Goal: Task Accomplishment & Management: Manage account settings

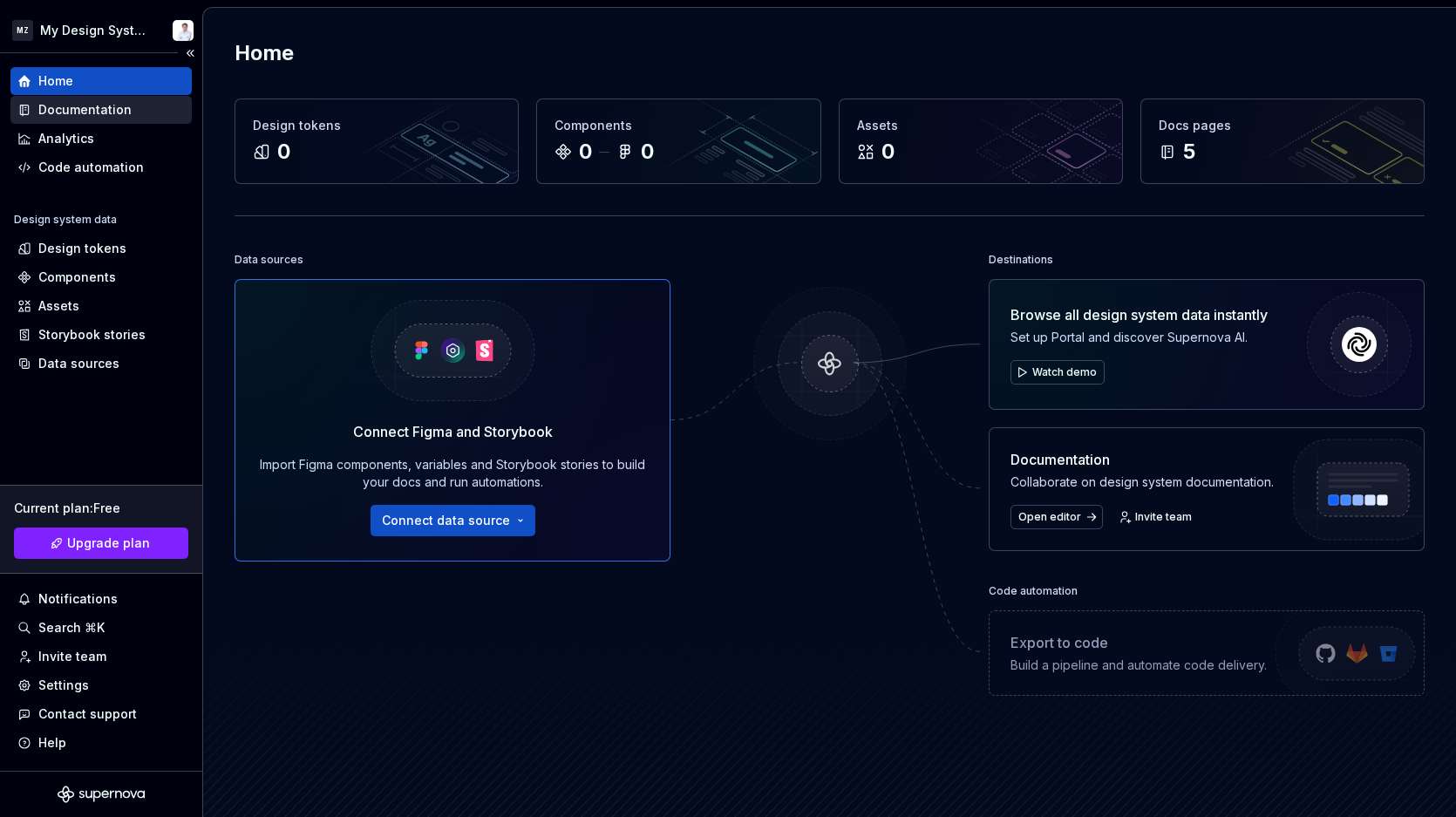
click at [52, 102] on div "Documentation" at bounding box center [85, 109] width 93 height 18
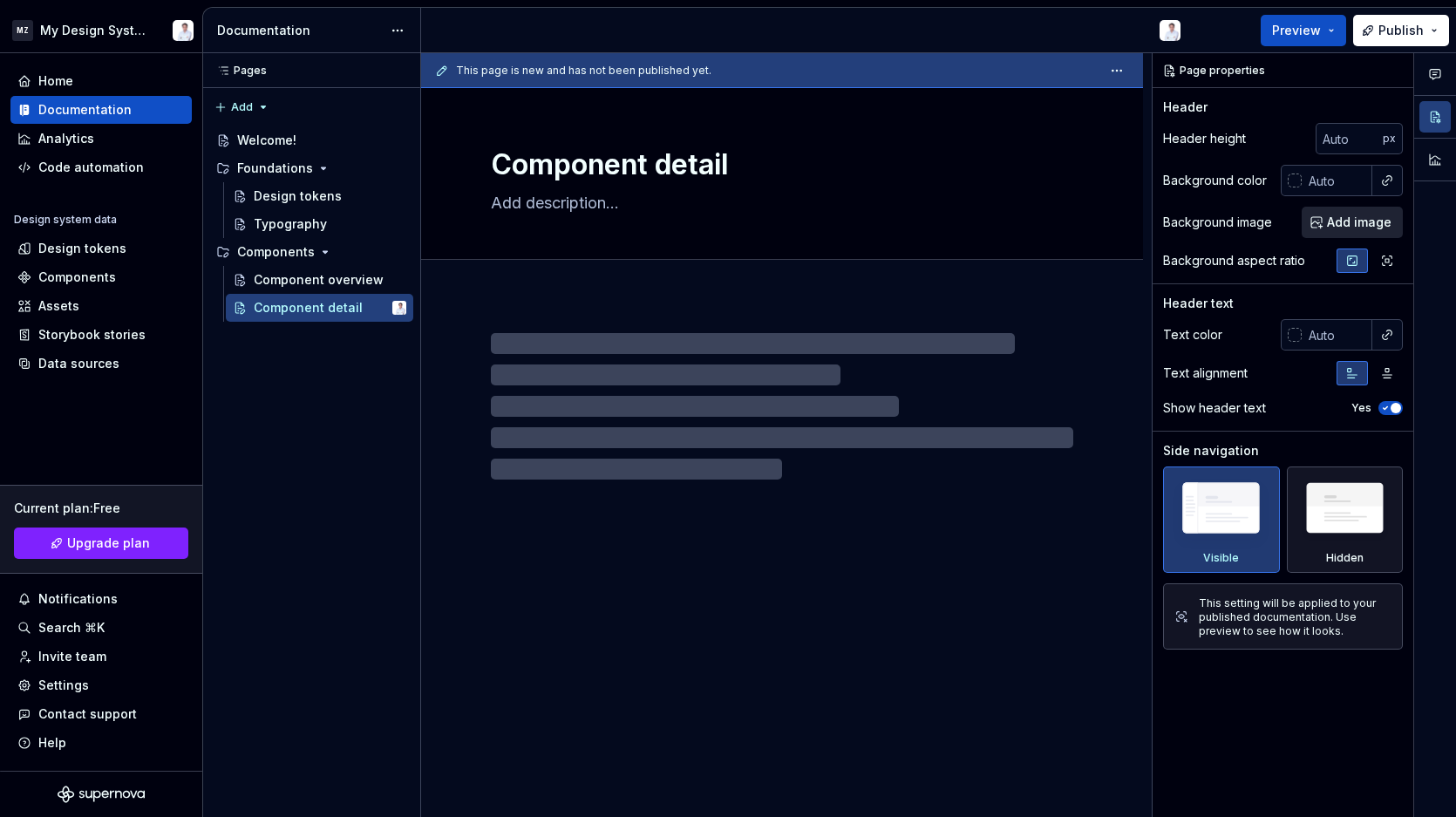
type textarea "*"
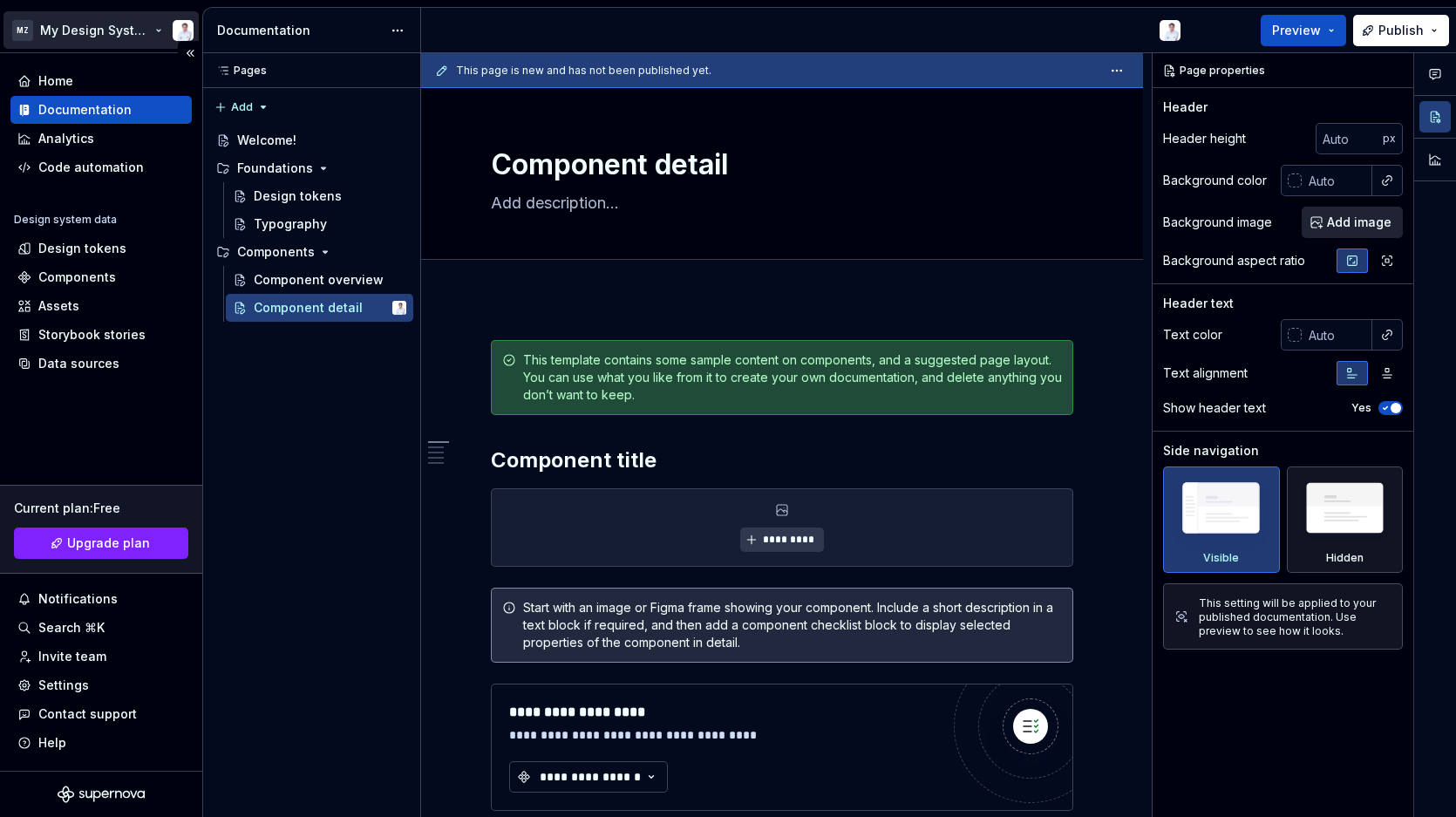
click at [124, 21] on html "MZ My Design System Home Documentation Analytics Code automation Design system …" at bounding box center [728, 408] width 1456 height 817
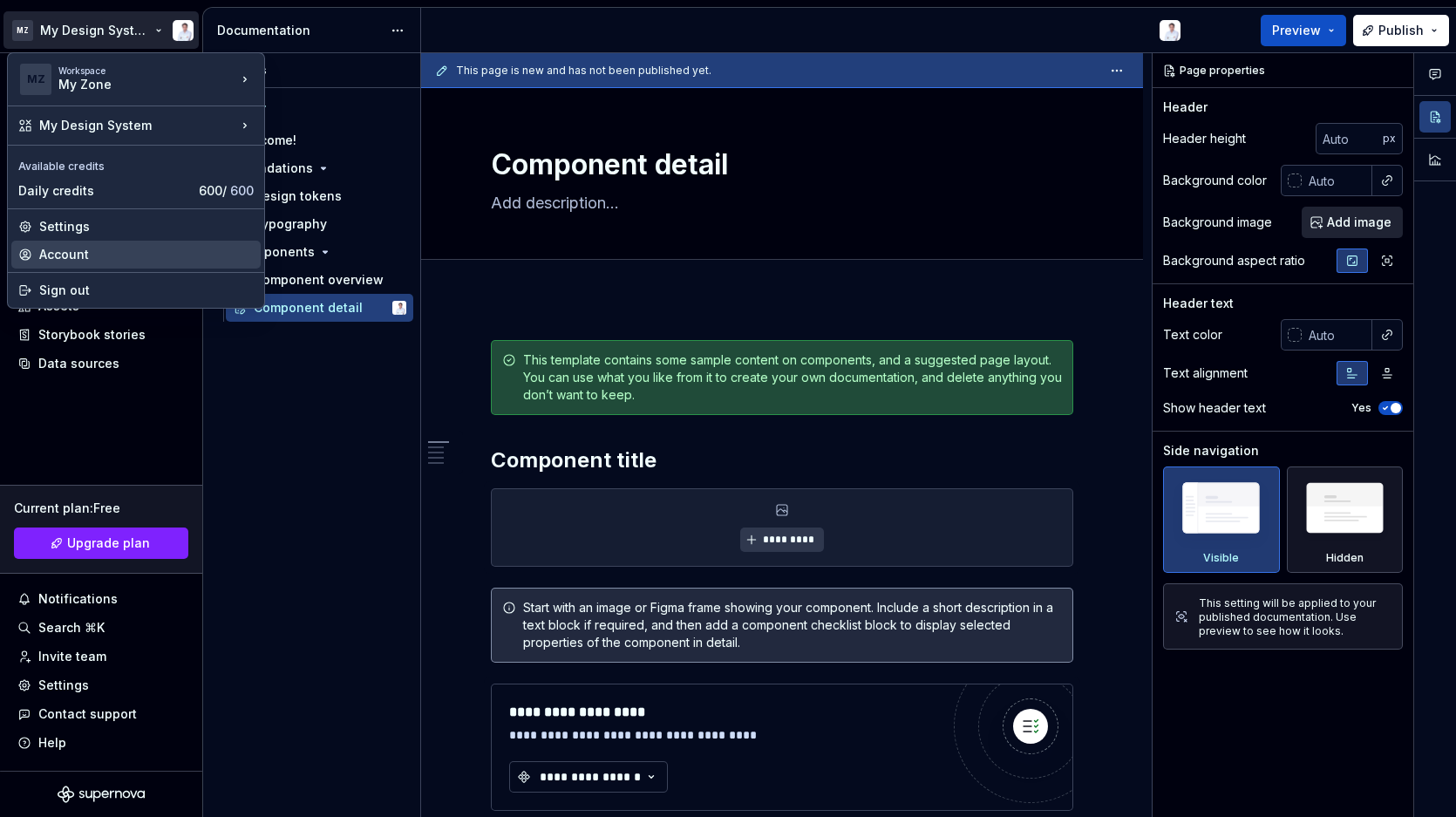
click at [105, 247] on div "Account" at bounding box center [147, 254] width 215 height 18
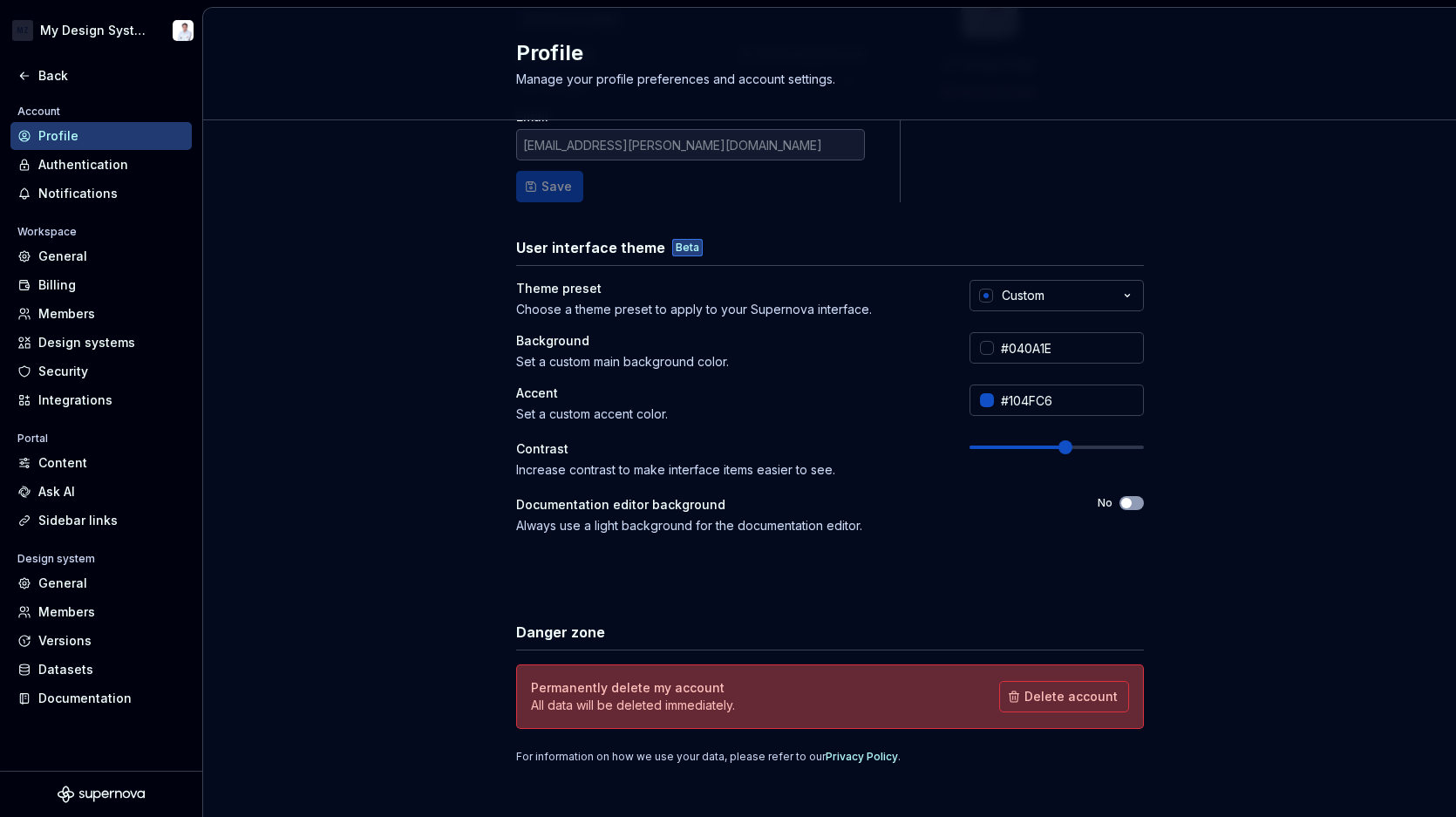
scroll to position [180, 0]
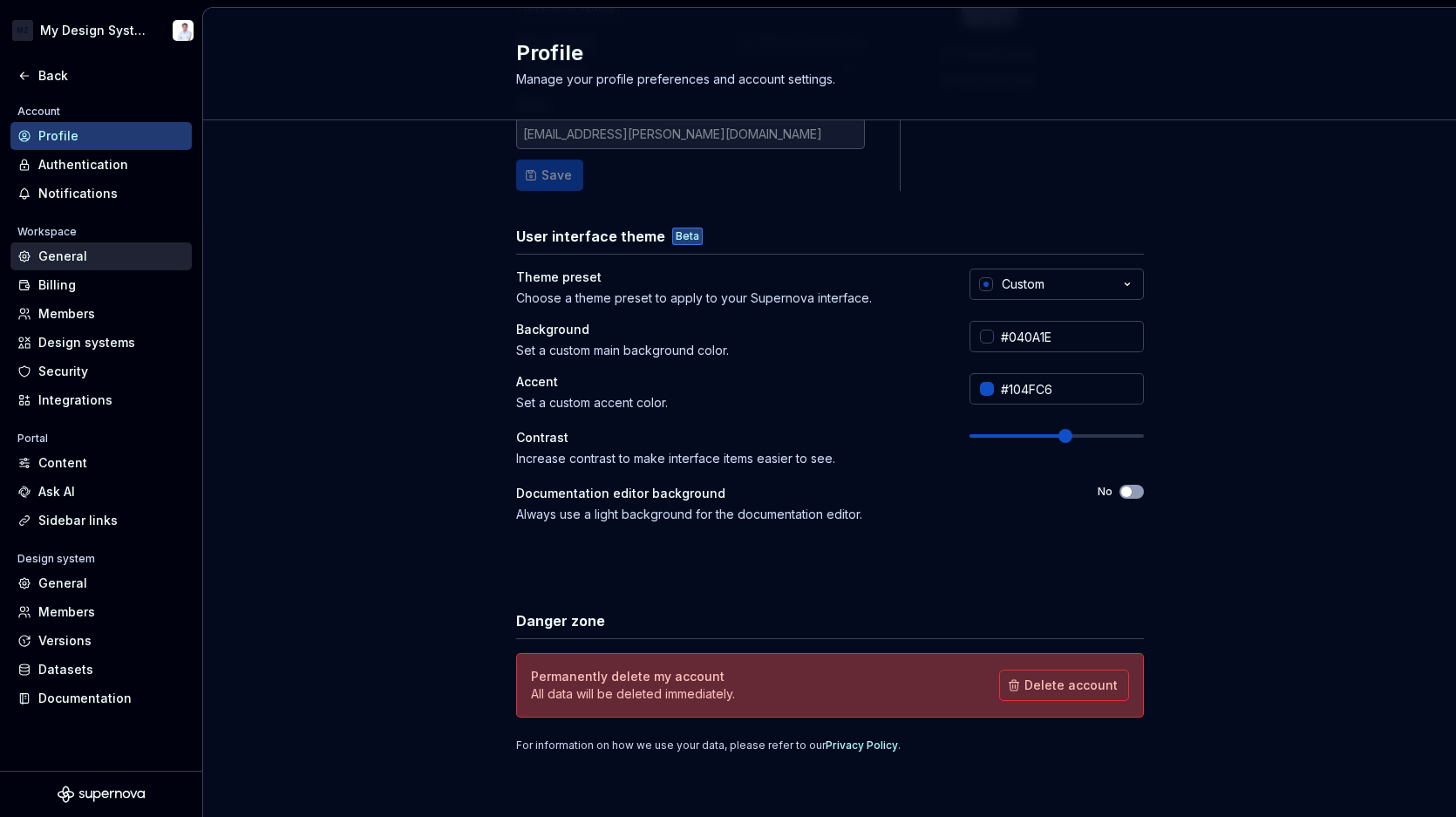
click at [70, 256] on div "General" at bounding box center [111, 256] width 147 height 18
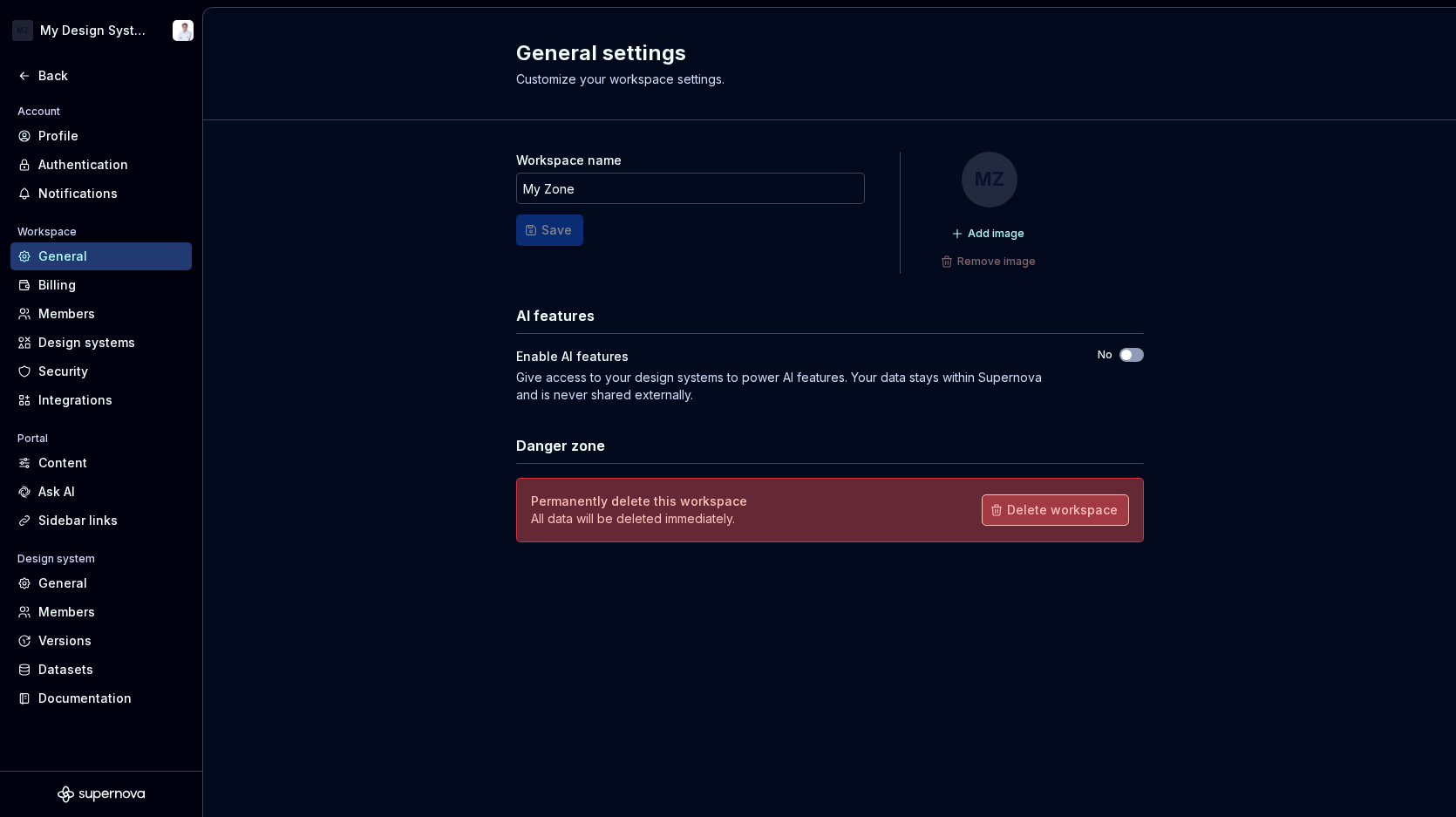
click at [1048, 517] on span "Delete workspace" at bounding box center [1062, 510] width 111 height 18
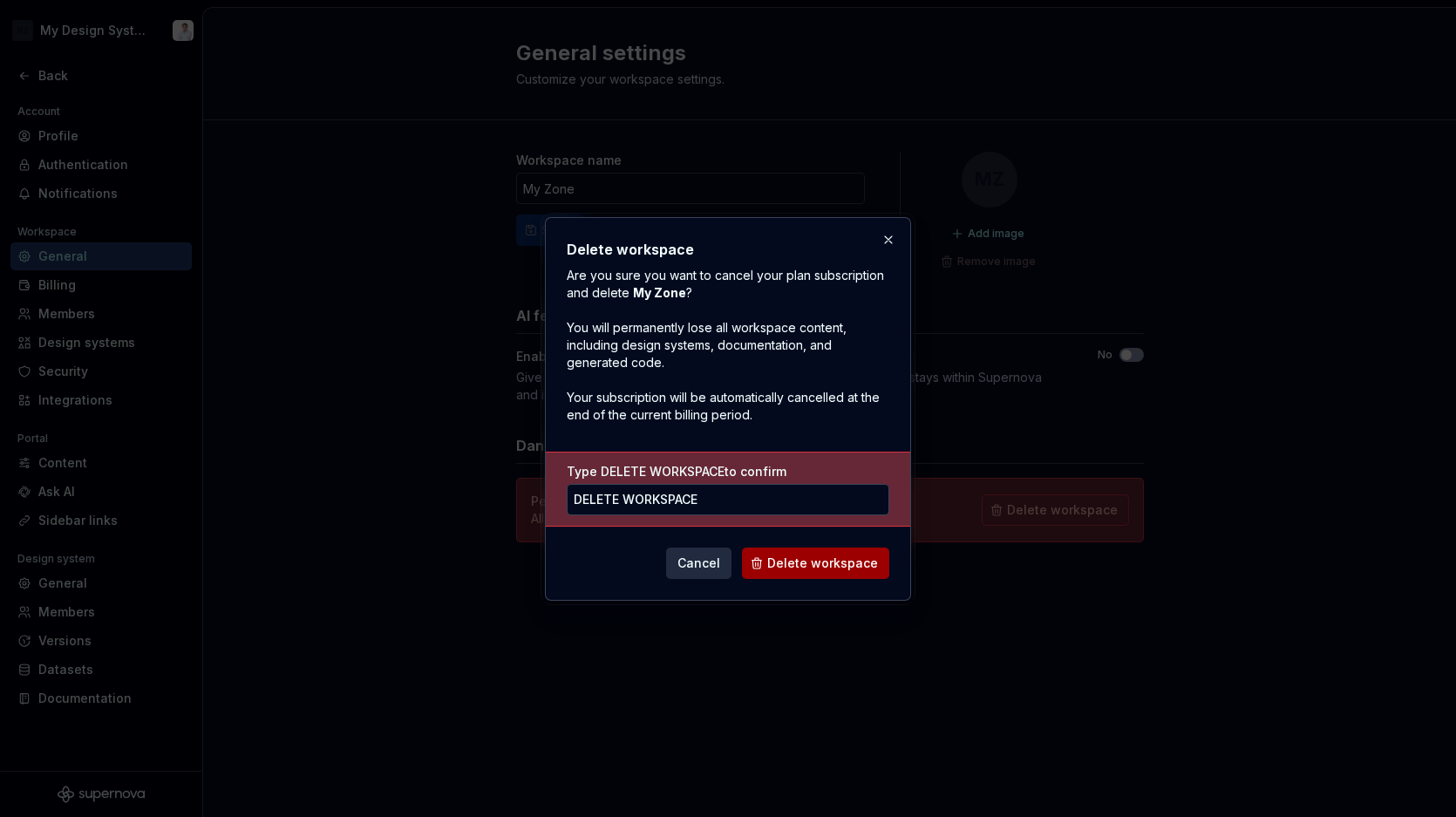
type input "DELETE WORKSPACE"
click at [811, 563] on span "Delete workspace" at bounding box center [822, 563] width 111 height 18
